Goal: Navigation & Orientation: Find specific page/section

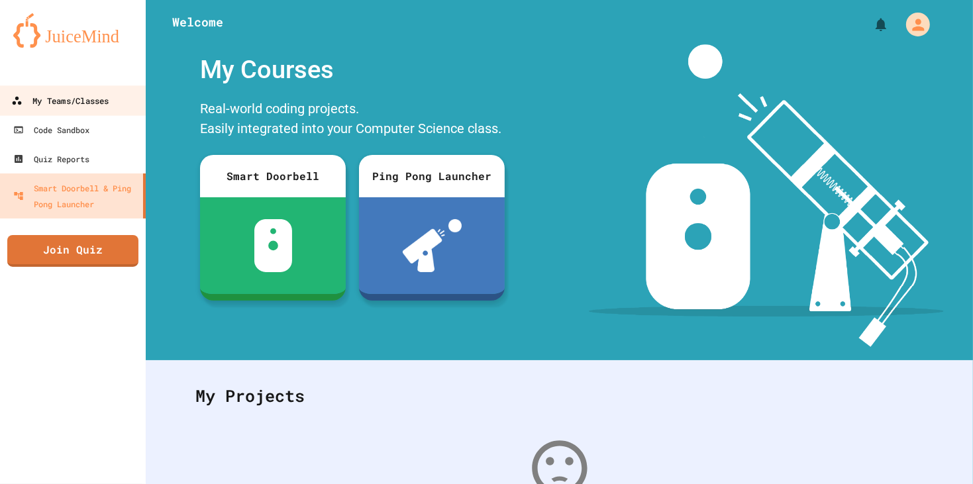
click at [93, 100] on div "My Teams/Classes" at bounding box center [59, 101] width 97 height 17
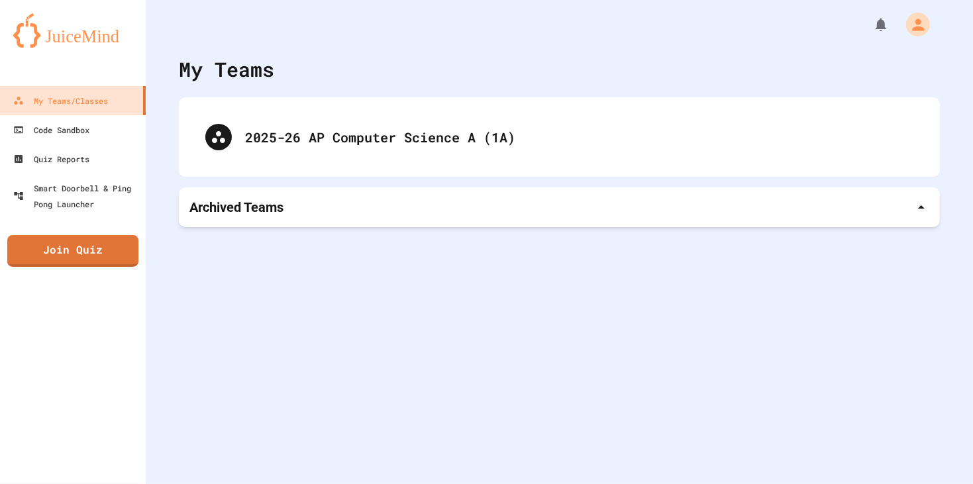
click at [400, 213] on div "Archived Teams" at bounding box center [559, 207] width 740 height 19
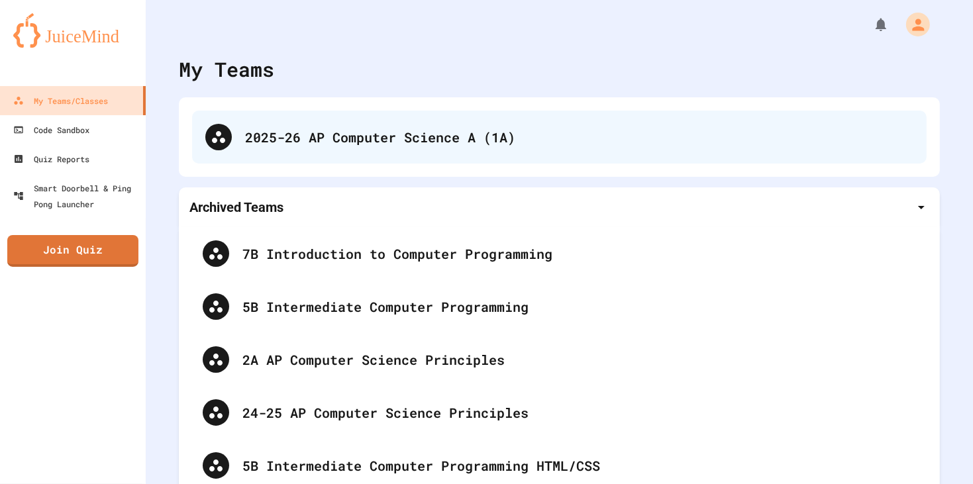
click at [514, 148] on div "2025-26 AP Computer Science A (1A)" at bounding box center [559, 137] width 734 height 53
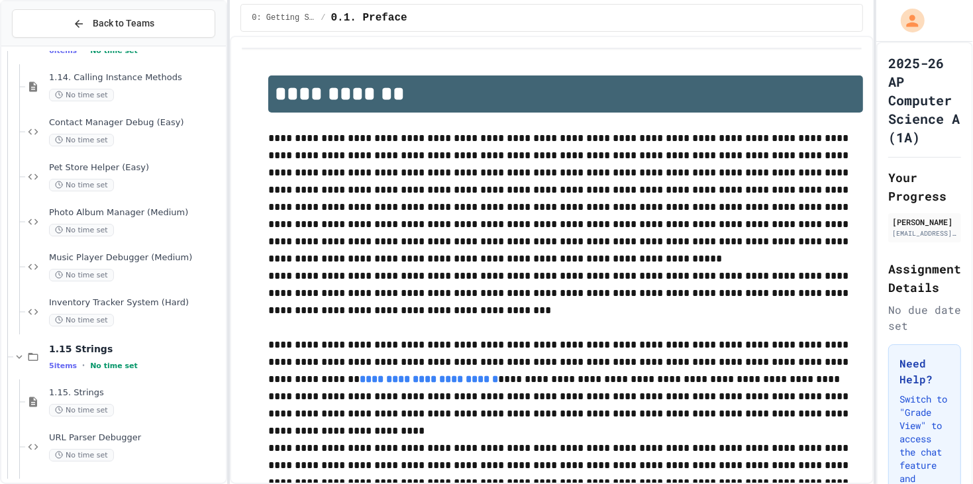
scroll to position [4137, 0]
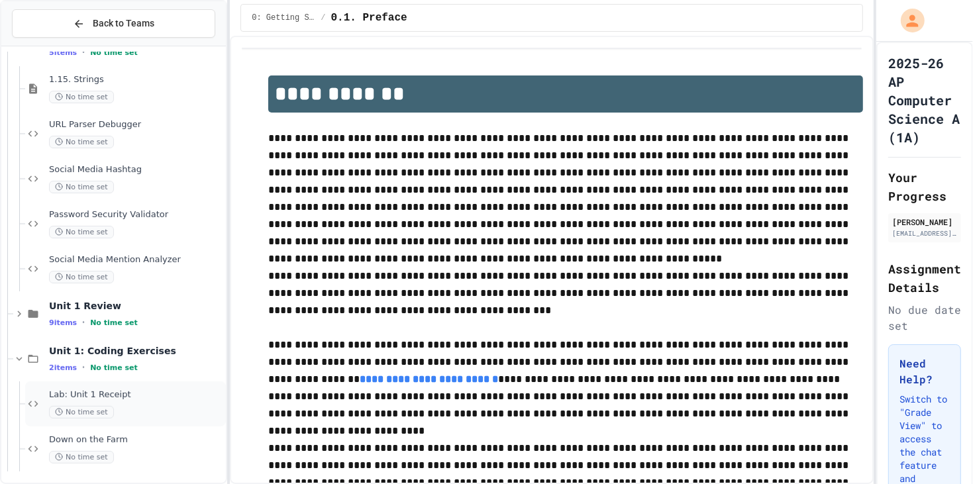
click at [172, 394] on span "Lab: Unit 1 Receipt" at bounding box center [136, 394] width 174 height 11
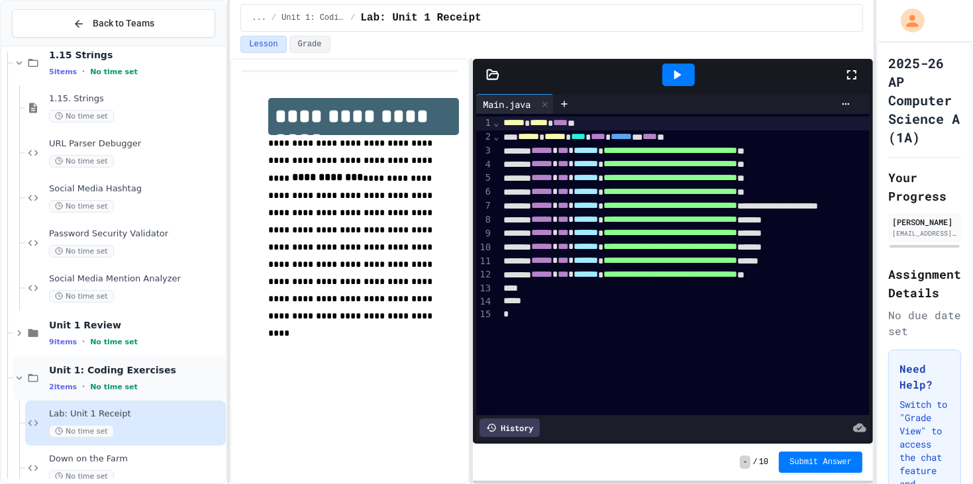
scroll to position [4137, 0]
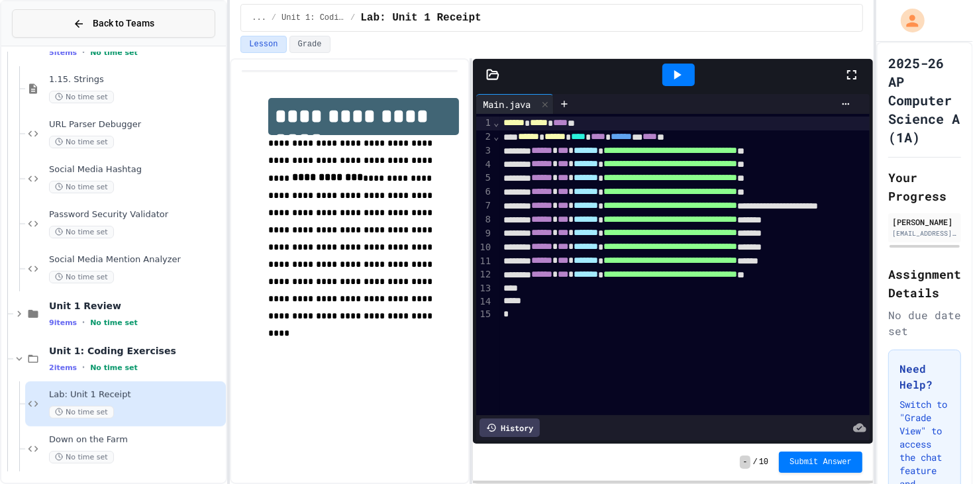
click at [118, 19] on span "Back to Teams" at bounding box center [124, 24] width 62 height 14
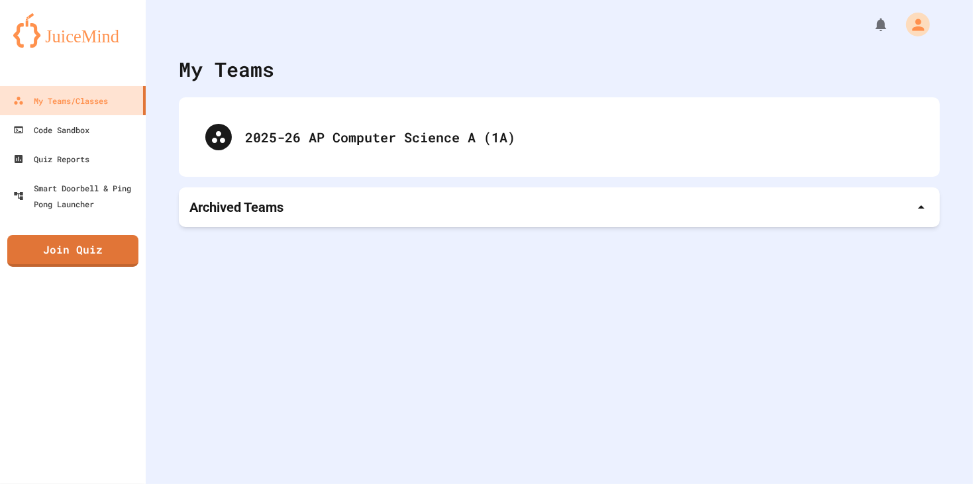
click at [301, 193] on div "Archived Teams" at bounding box center [559, 207] width 761 height 40
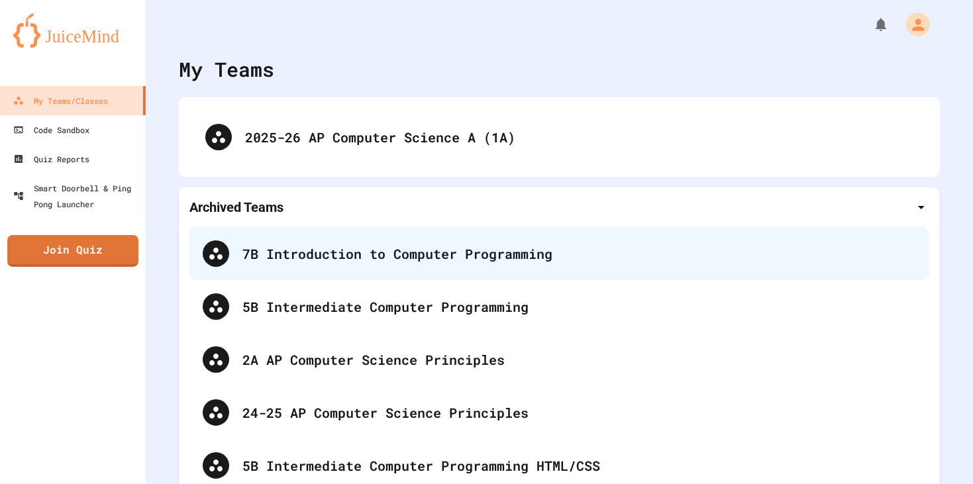
scroll to position [17, 0]
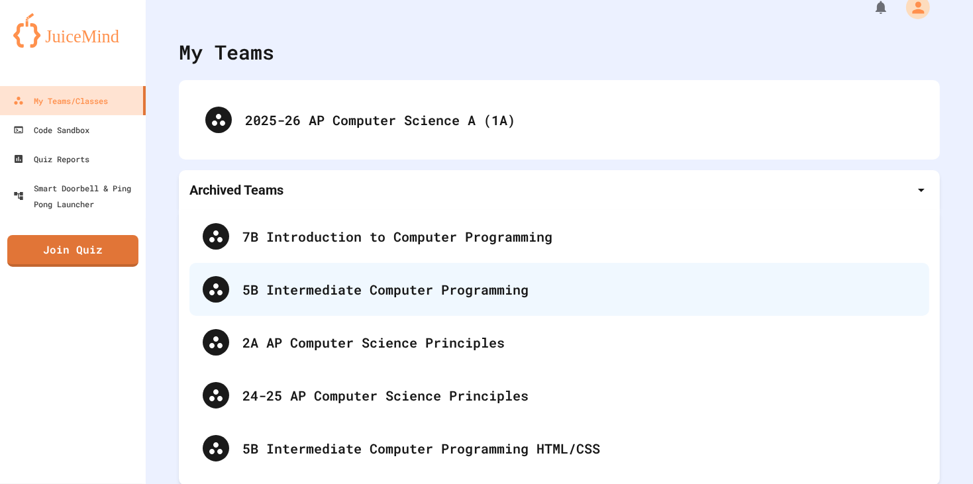
click at [323, 297] on div "5B Intermediate Computer Programming" at bounding box center [579, 289] width 674 height 20
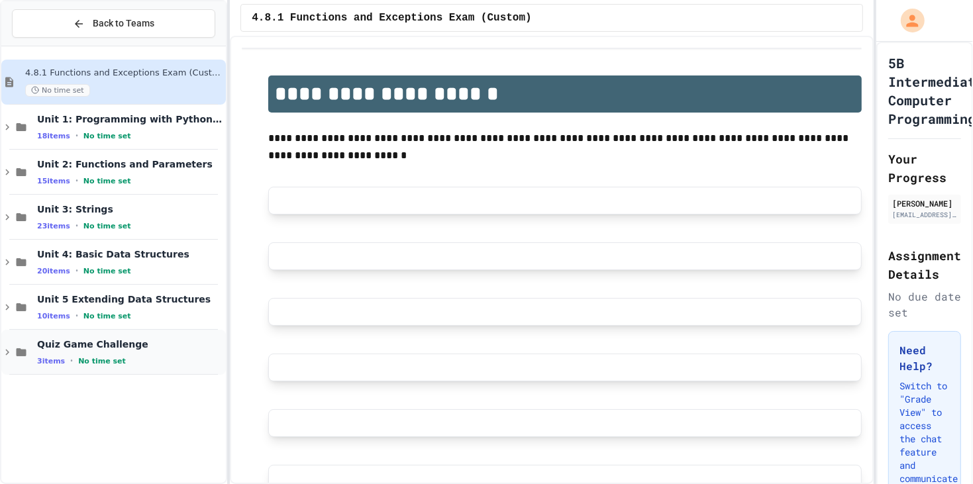
click at [111, 350] on div "Quiz Game Challenge 3 items • No time set" at bounding box center [130, 352] width 186 height 28
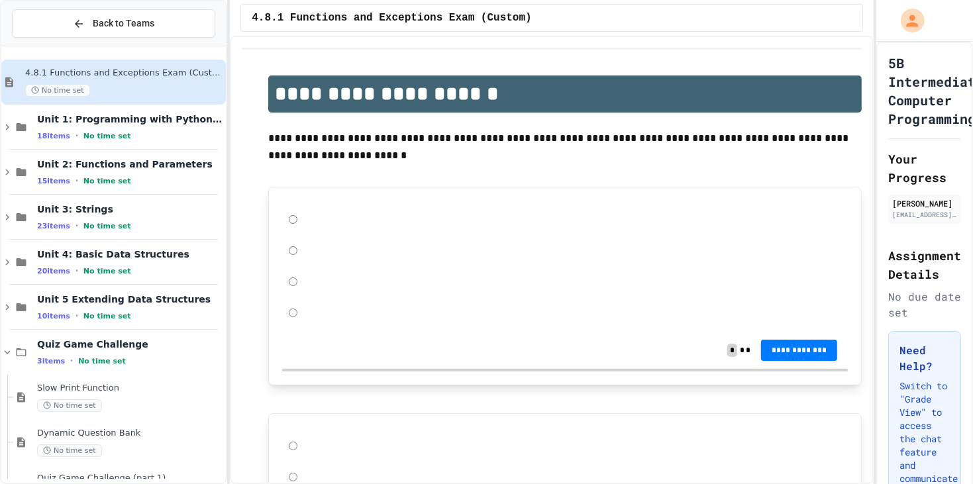
click at [111, 352] on div "Quiz Game Challenge 3 items • No time set" at bounding box center [130, 352] width 186 height 28
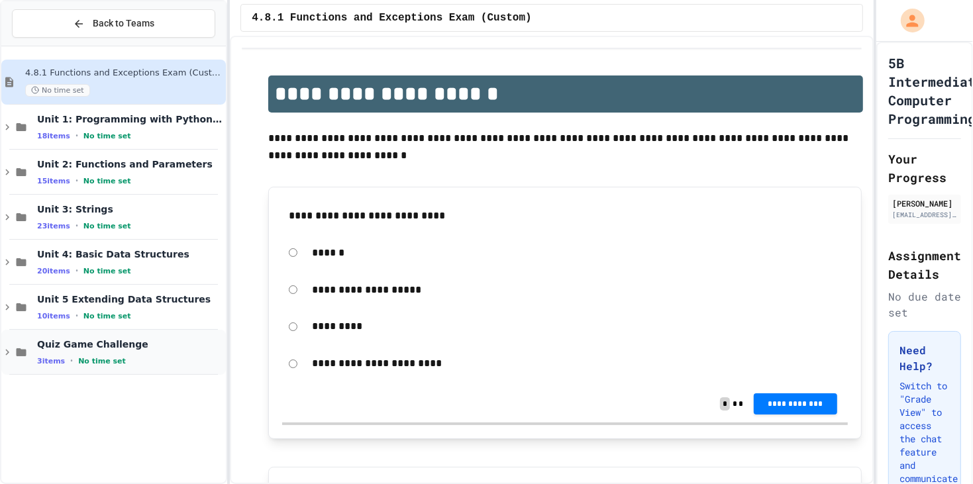
click at [93, 365] on span "No time set" at bounding box center [102, 361] width 48 height 9
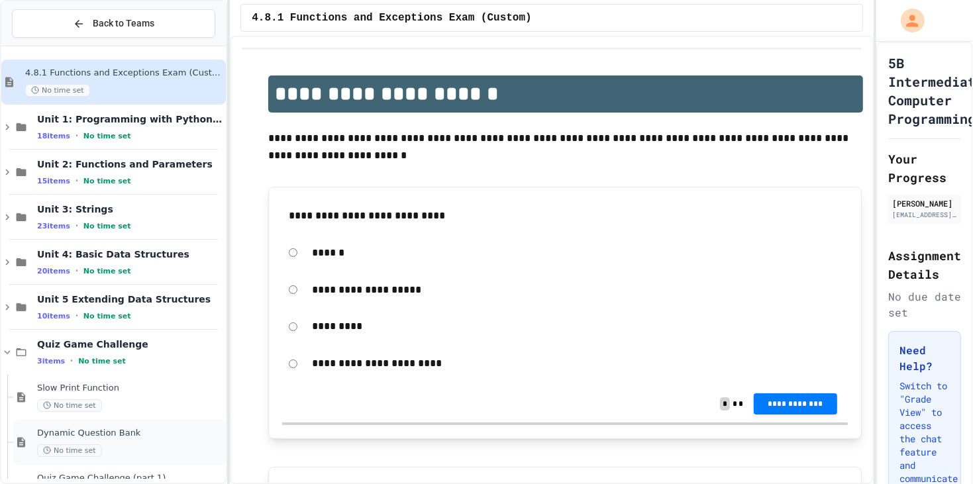
scroll to position [38, 0]
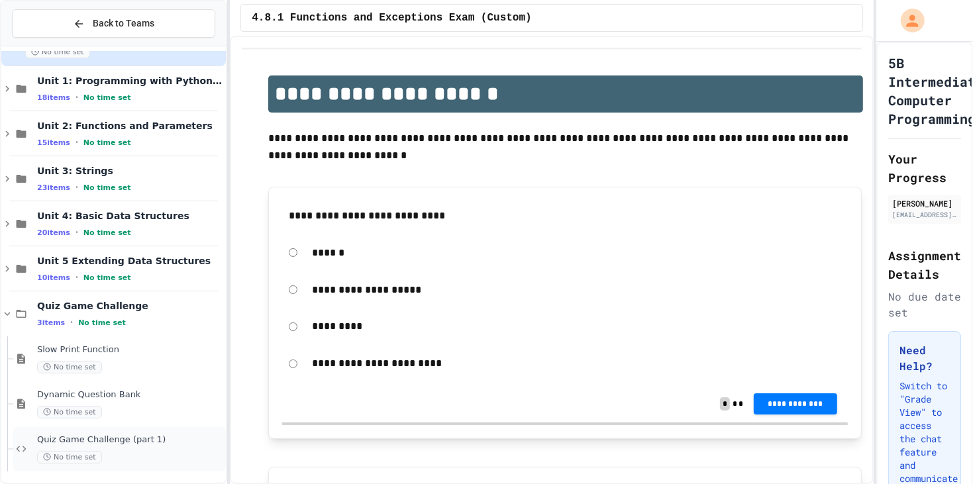
click at [90, 452] on span "No time set" at bounding box center [69, 457] width 65 height 13
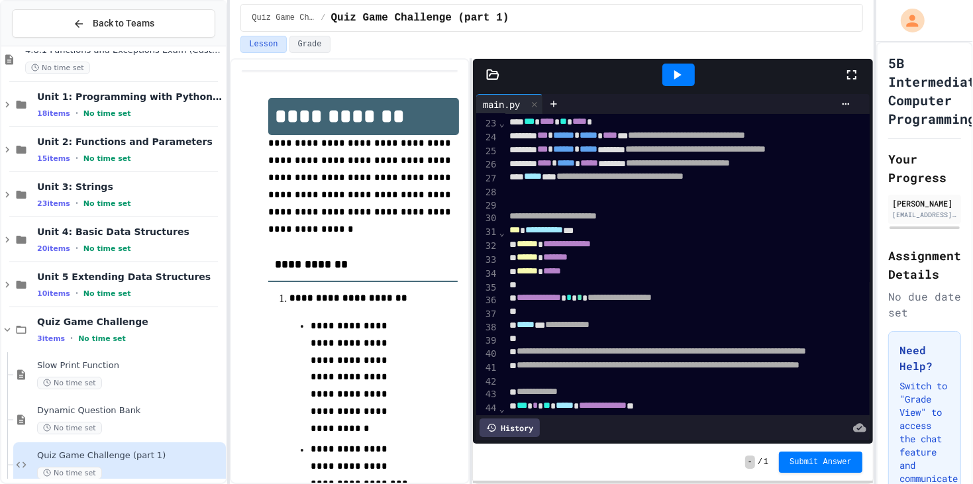
scroll to position [312, 0]
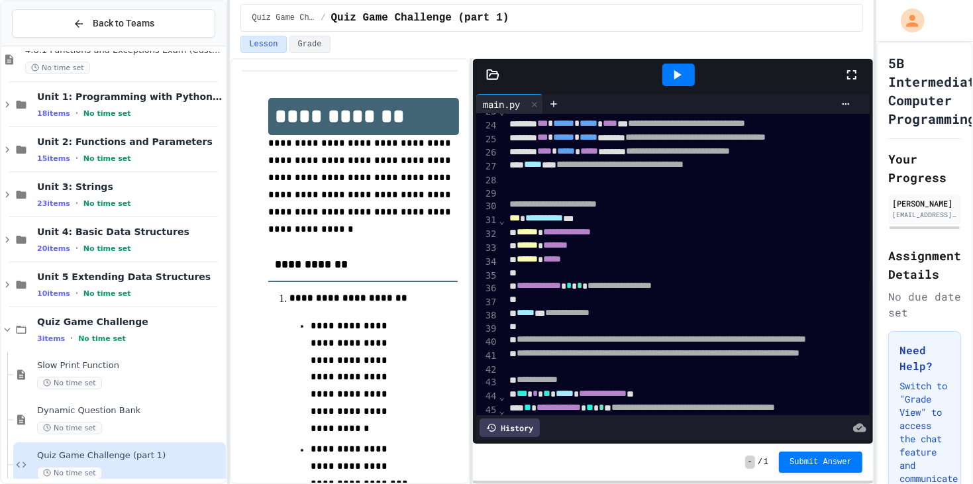
click at [671, 74] on icon at bounding box center [677, 75] width 16 height 16
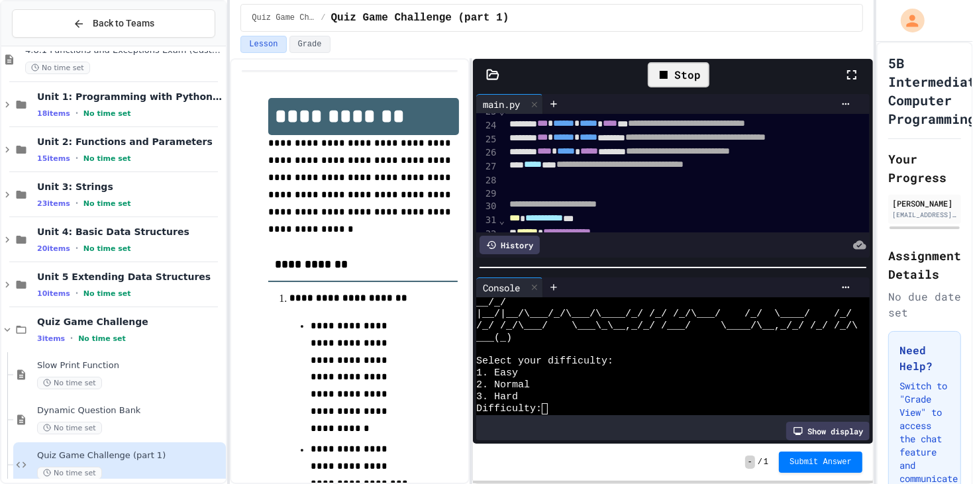
scroll to position [141, 0]
click at [621, 412] on div "Difficulty:" at bounding box center [666, 409] width 381 height 12
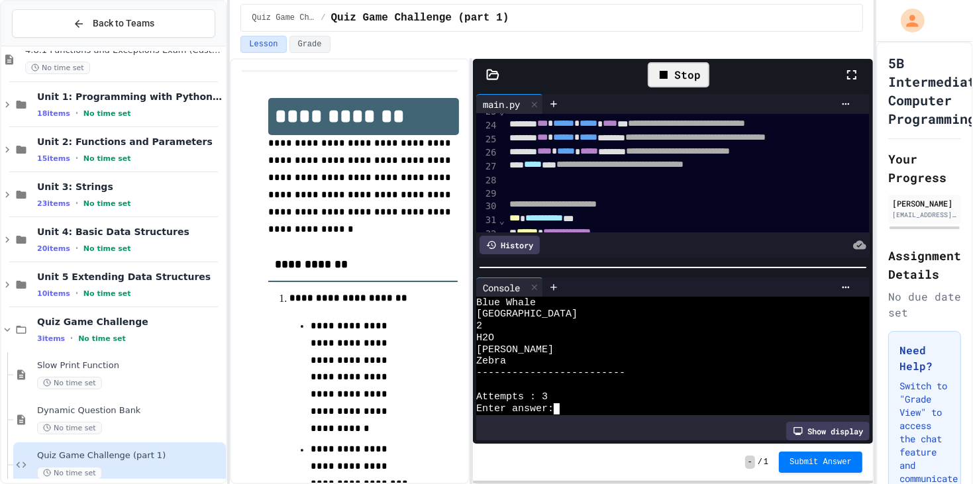
scroll to position [329, 0]
click at [666, 83] on div "Stop" at bounding box center [679, 74] width 62 height 25
click at [85, 18] on div "Back to Teams" at bounding box center [113, 24] width 81 height 14
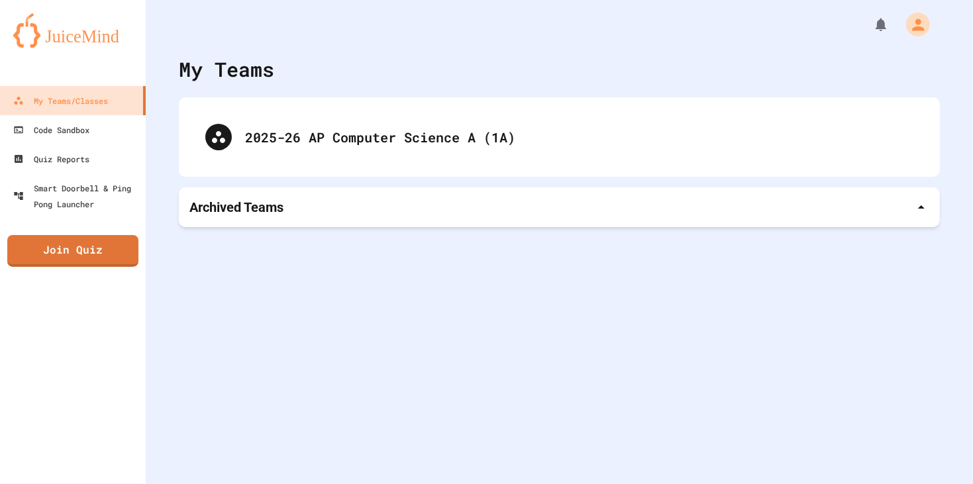
click at [556, 381] on div "My Teams 2025-26 AP Computer Science A (1A) Archived Teams" at bounding box center [559, 242] width 827 height 484
